Goal: Find contact information: Find contact information

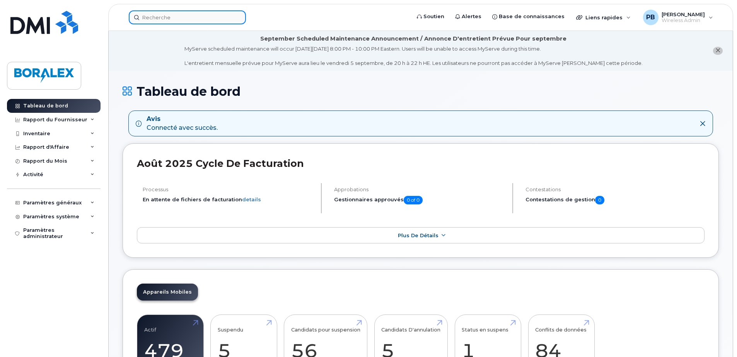
click at [160, 17] on input at bounding box center [187, 17] width 117 height 14
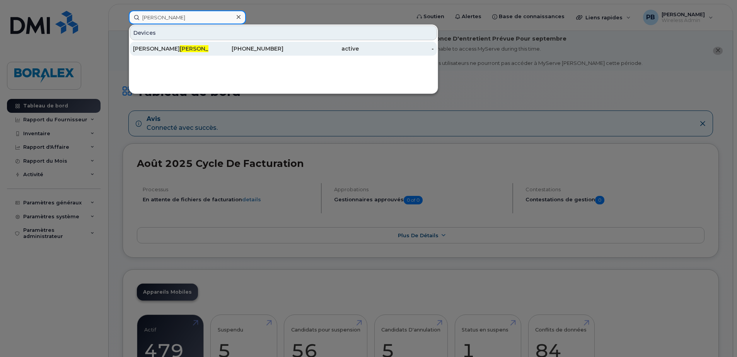
type input "gossel"
click at [205, 49] on div "Jacques Gossel in" at bounding box center [170, 49] width 75 height 8
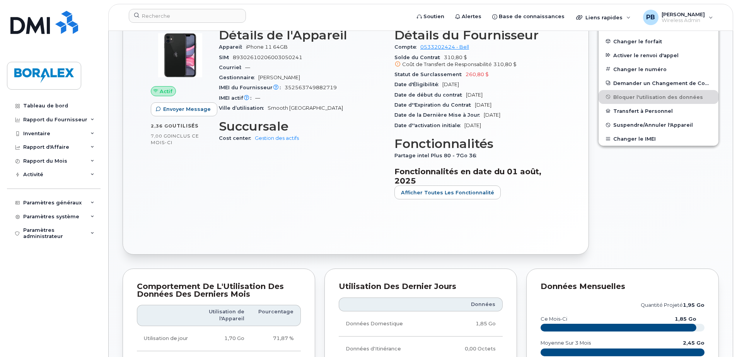
scroll to position [193, 0]
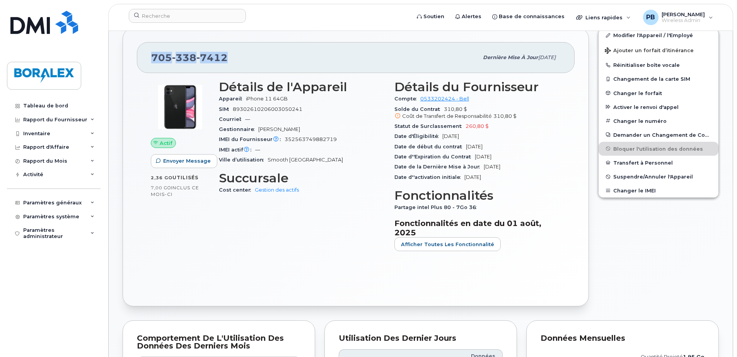
drag, startPoint x: 227, startPoint y: 57, endPoint x: 150, endPoint y: 55, distance: 77.3
click at [150, 55] on div "[PHONE_NUMBER] Dernière mise à jour [DATE]" at bounding box center [356, 57] width 438 height 31
copy span "[PHONE_NUMBER]"
